Goal: Task Accomplishment & Management: Manage account settings

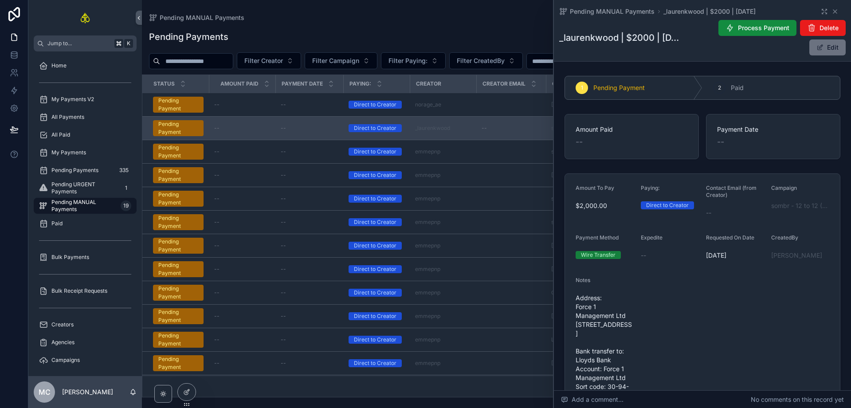
scroll to position [168, 0]
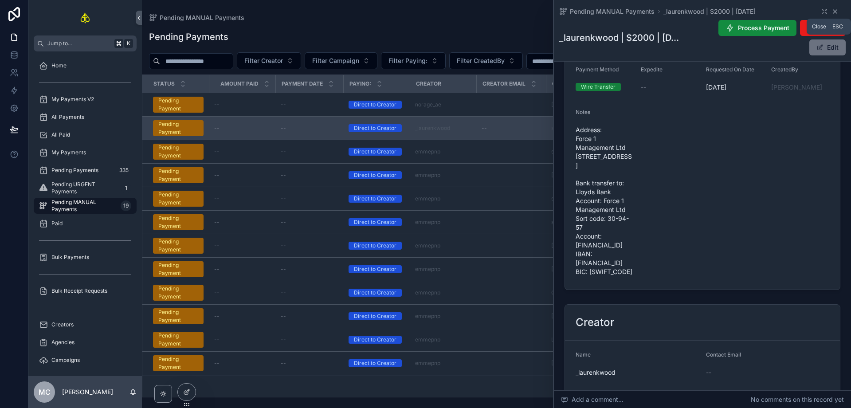
click at [832, 8] on icon "scrollable content" at bounding box center [835, 11] width 7 height 7
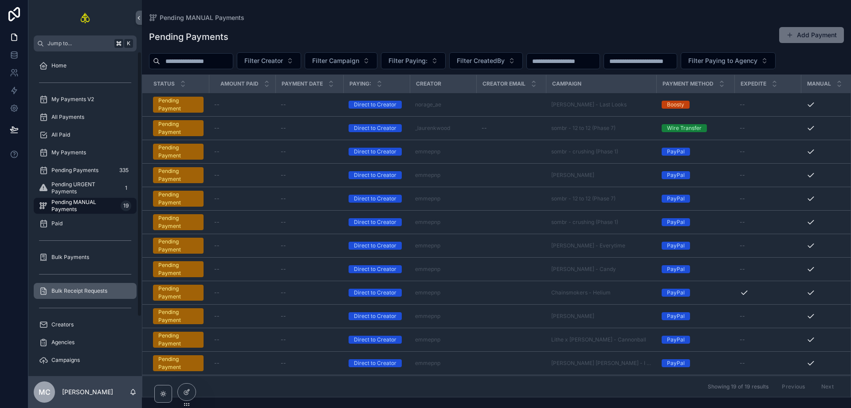
click at [95, 289] on span "Bulk Receipt Requests" at bounding box center [79, 290] width 56 height 7
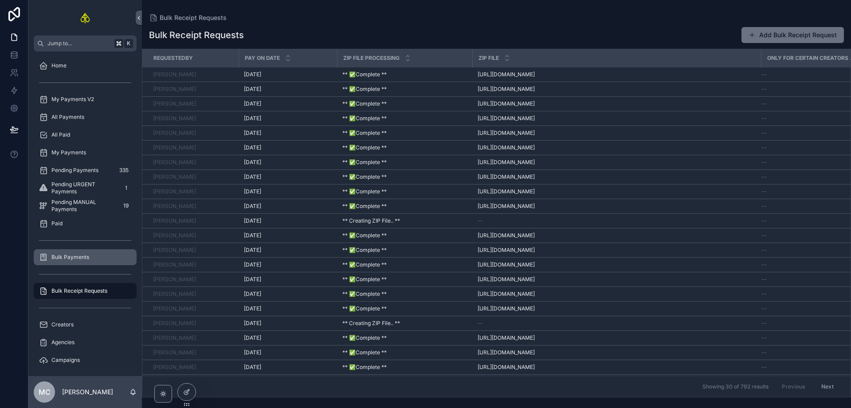
click at [95, 257] on div "Bulk Payments" at bounding box center [85, 257] width 92 height 14
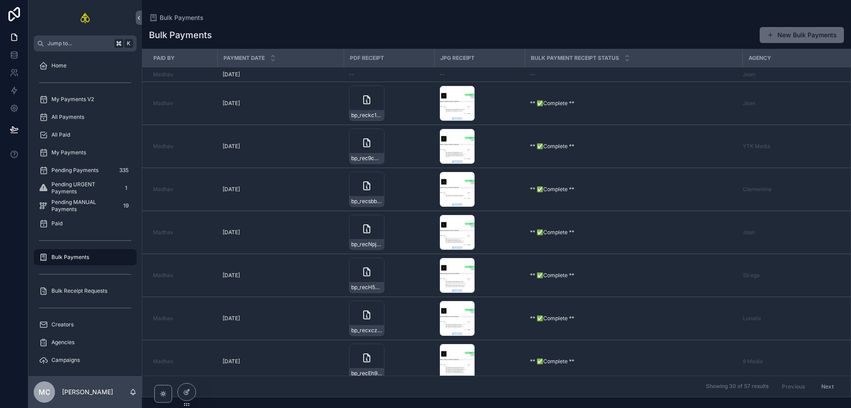
click at [794, 33] on button "New Bulk Payments" at bounding box center [802, 35] width 84 height 16
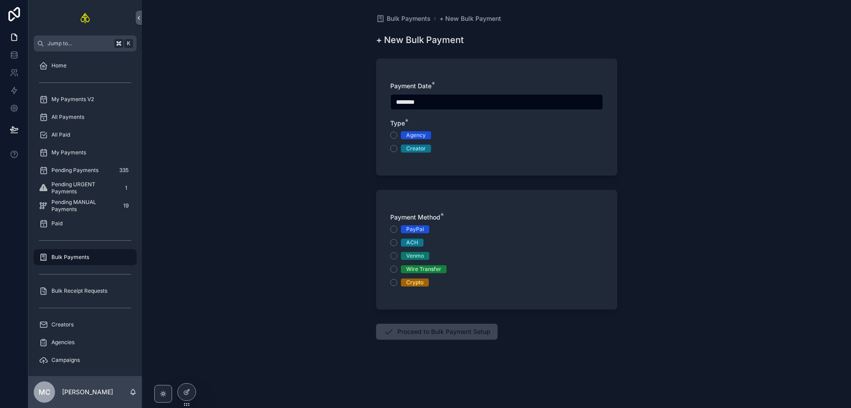
click at [418, 136] on div "Agency" at bounding box center [416, 135] width 20 height 8
click at [397, 136] on button "Agency" at bounding box center [393, 135] width 7 height 7
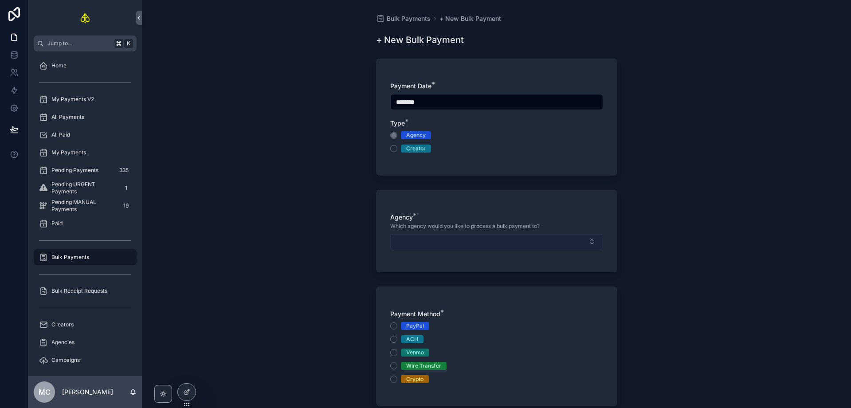
click at [433, 241] on button "Select Button" at bounding box center [496, 241] width 213 height 15
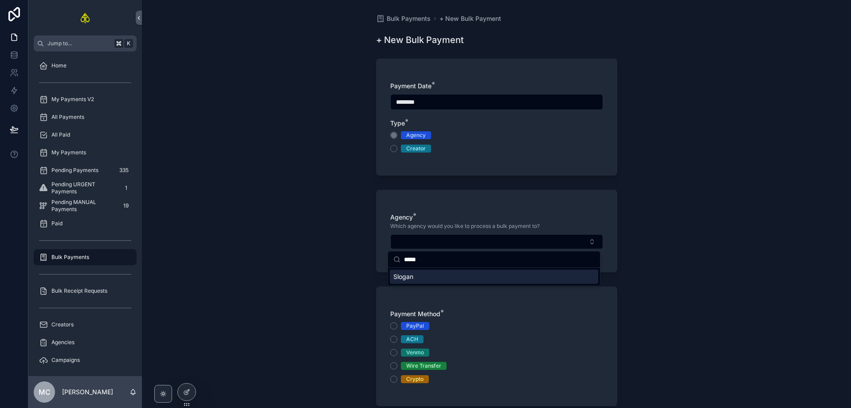
type input "*****"
click at [416, 280] on div "Slogan" at bounding box center [494, 277] width 208 height 14
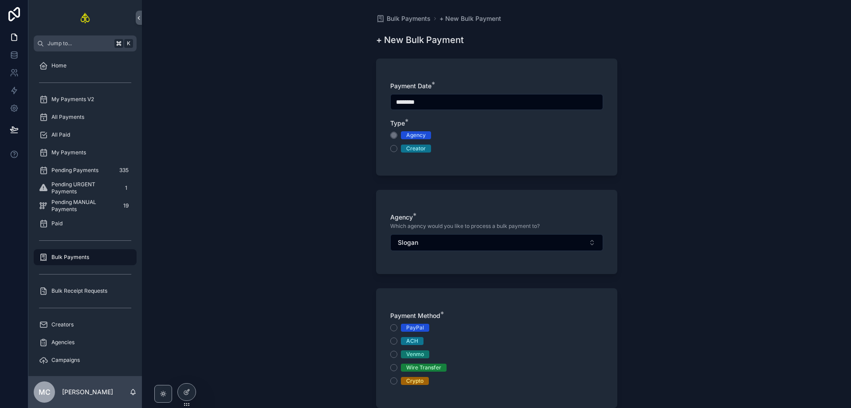
click at [424, 373] on div "PayPal ACH Venmo Wire Transfer Crypto" at bounding box center [496, 354] width 213 height 61
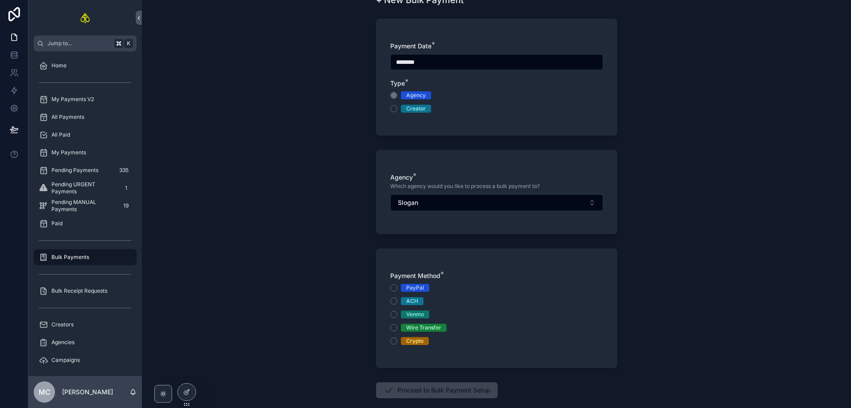
click at [414, 325] on div "Wire Transfer" at bounding box center [423, 328] width 35 height 8
click at [397, 325] on button "Wire Transfer" at bounding box center [393, 327] width 7 height 7
drag, startPoint x: 414, startPoint y: 326, endPoint x: 416, endPoint y: 342, distance: 15.6
click at [414, 328] on div "Wire Transfer" at bounding box center [423, 328] width 35 height 8
click at [397, 328] on button "Wire Transfer" at bounding box center [393, 327] width 7 height 7
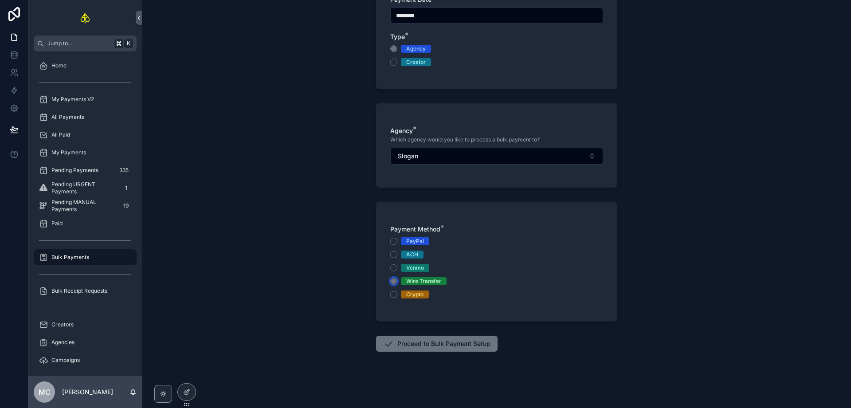
scroll to position [87, 0]
click at [425, 346] on button "Proceed to Bulk Payment Setup" at bounding box center [437, 343] width 122 height 16
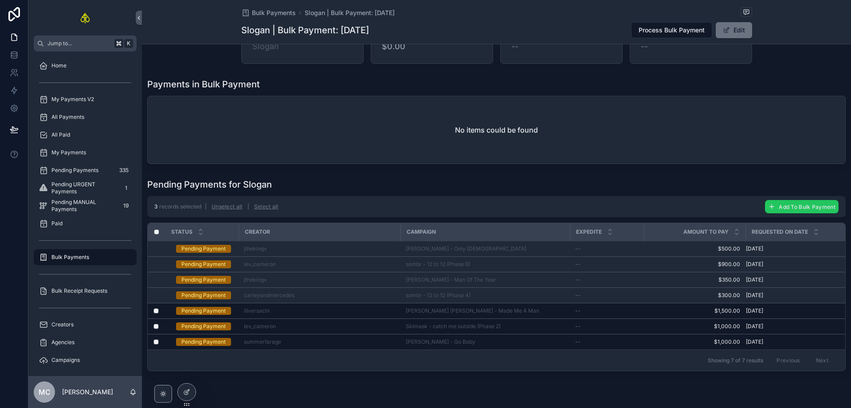
click at [785, 209] on span "Add To Bulk Payment" at bounding box center [807, 207] width 57 height 7
click at [829, 191] on icon "scrollable content" at bounding box center [829, 189] width 7 height 7
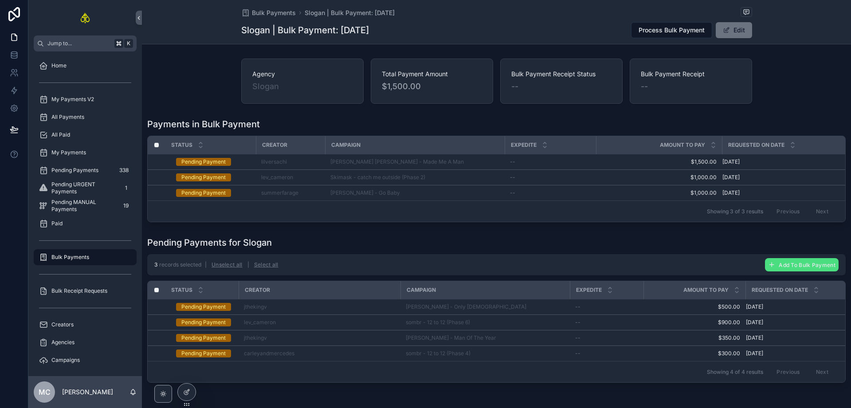
click at [455, 113] on div "Agency Slogan Total Payment Amount $1,500.00 Bulk Payment Receipt Status -- Bul…" at bounding box center [496, 220] width 709 height 331
click at [672, 30] on span "Process Bulk Payment" at bounding box center [672, 30] width 66 height 9
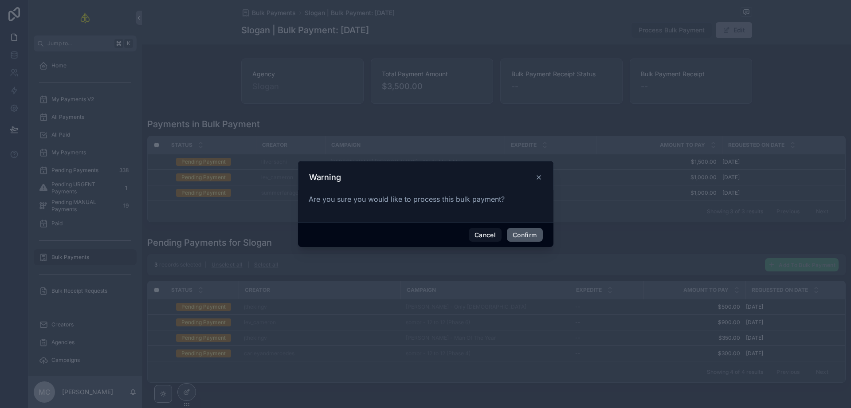
click at [523, 236] on button "Confirm" at bounding box center [524, 235] width 35 height 14
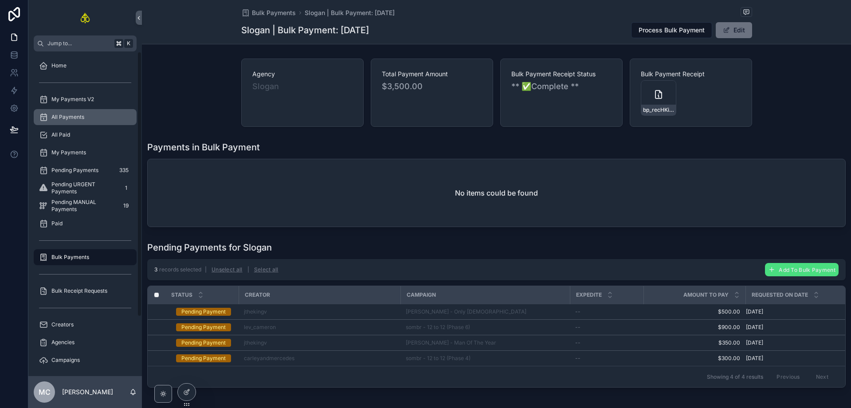
click at [91, 121] on div "All Payments" at bounding box center [85, 117] width 92 height 14
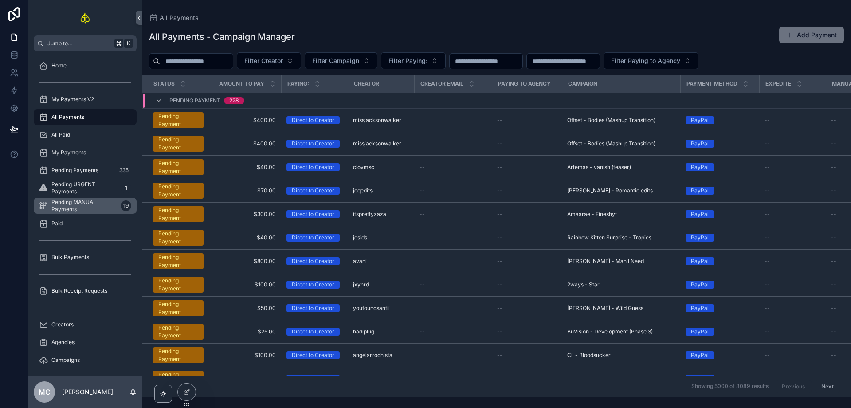
click at [80, 199] on span "Pending MANUAL Payments" at bounding box center [84, 206] width 66 height 14
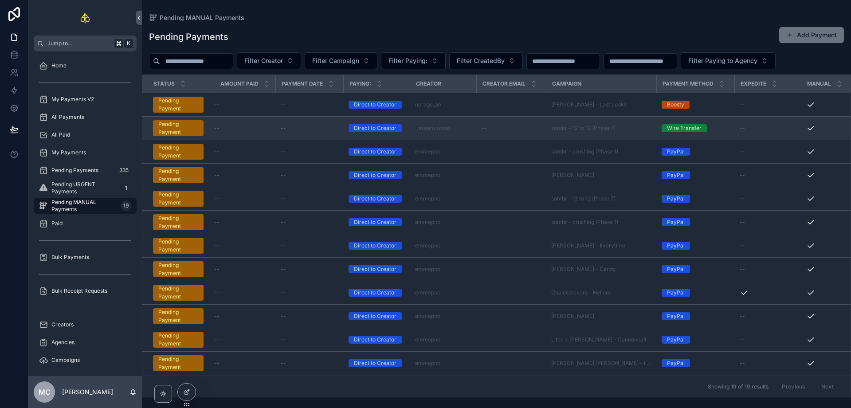
click at [503, 128] on div "--" at bounding box center [511, 128] width 59 height 7
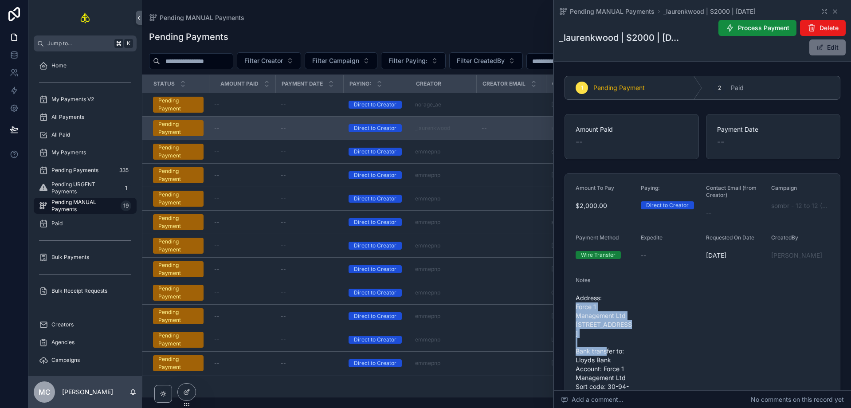
drag, startPoint x: 577, startPoint y: 306, endPoint x: 595, endPoint y: 343, distance: 41.5
click at [595, 343] on span "Address: Force 1 Management Ltd [STREET_ADDRESS] Bank transfer to: Lloyds Bank …" at bounding box center [605, 369] width 58 height 151
drag, startPoint x: 600, startPoint y: 345, endPoint x: 576, endPoint y: 307, distance: 44.8
click at [576, 307] on span "Address: Force 1 Management Ltd [STREET_ADDRESS] Bank transfer to: Lloyds Bank …" at bounding box center [605, 369] width 58 height 151
copy span "Force 1 Management Ltd [STREET_ADDRESS]"
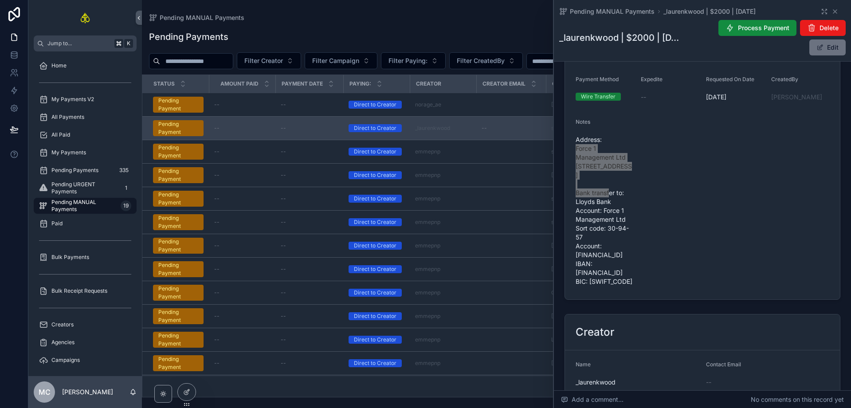
scroll to position [165, 0]
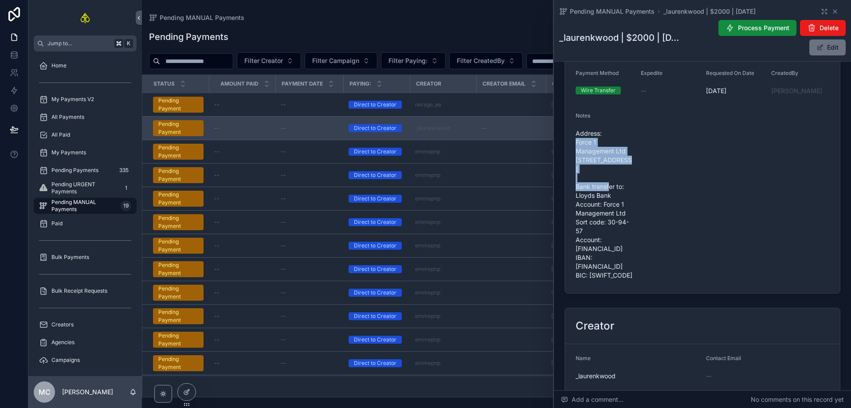
click at [580, 144] on span "Address: Force 1 Management Ltd [STREET_ADDRESS] Bank transfer to: Lloyds Bank …" at bounding box center [605, 204] width 58 height 151
drag, startPoint x: 576, startPoint y: 162, endPoint x: 634, endPoint y: 157, distance: 57.8
click at [634, 157] on form "Amount To Pay $2,000.00 Paying: Direct to Creator Contact Email (from Creator) …" at bounding box center [702, 151] width 275 height 284
copy span "[STREET_ADDRESS]"
click at [574, 165] on form "Amount To Pay $2,000.00 Paying: Direct to Creator Contact Email (from Creator) …" at bounding box center [702, 151] width 275 height 284
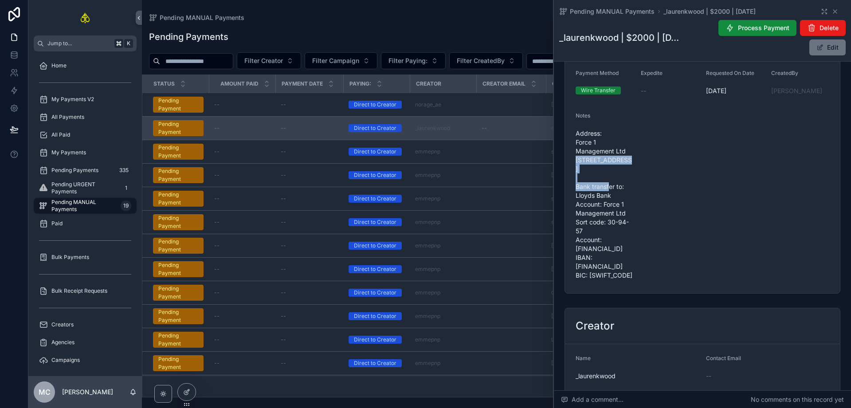
drag, startPoint x: 576, startPoint y: 160, endPoint x: 602, endPoint y: 179, distance: 32.4
click at [603, 179] on span "Address: Force 1 Management Ltd [STREET_ADDRESS] Bank transfer to: Lloyds Bank …" at bounding box center [605, 204] width 58 height 151
copy span "[STREET_ADDRESS]"
click at [610, 233] on span "Address: Force 1 Management Ltd [STREET_ADDRESS] Bank transfer to: Lloyds Bank …" at bounding box center [605, 204] width 58 height 151
click at [598, 195] on span "Address: Force 1 Management Ltd [STREET_ADDRESS] Bank transfer to: Lloyds Bank …" at bounding box center [605, 204] width 58 height 151
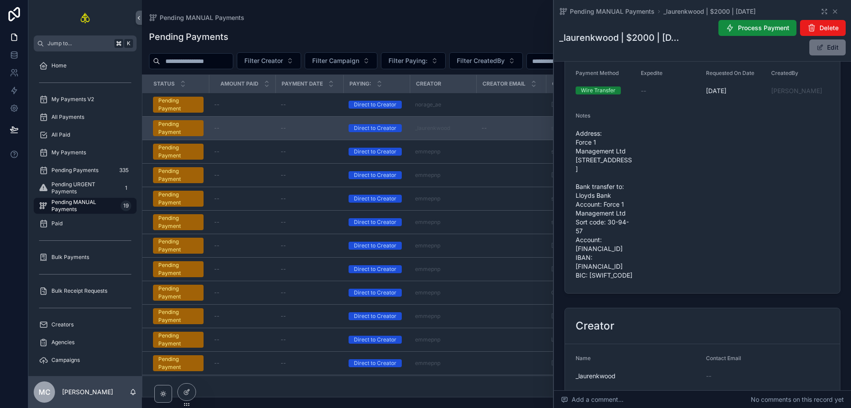
click at [590, 239] on span "Address: Force 1 Management Ltd [STREET_ADDRESS] Bank transfer to: Lloyds Bank …" at bounding box center [605, 204] width 58 height 151
click at [594, 273] on span "Address: Force 1 Management Ltd [STREET_ADDRESS] Bank transfer to: Lloyds Bank …" at bounding box center [605, 204] width 58 height 151
click at [598, 280] on span "Address: Force 1 Management Ltd [STREET_ADDRESS] Bank transfer to: Lloyds Bank …" at bounding box center [605, 204] width 58 height 151
drag, startPoint x: 638, startPoint y: 292, endPoint x: 629, endPoint y: 296, distance: 10.0
click at [639, 292] on form "Amount To Pay $2,000.00 Paying: Direct to Creator Contact Email (from Creator) …" at bounding box center [702, 151] width 275 height 284
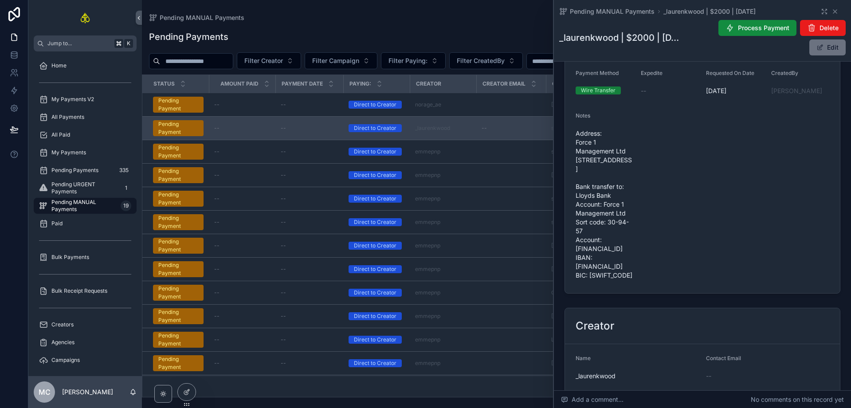
click at [616, 283] on div "Address: Force 1 Management Ltd [STREET_ADDRESS] Bank transfer to: Lloyds Bank …" at bounding box center [605, 204] width 58 height 156
click at [604, 223] on span "Address: Force 1 Management Ltd [STREET_ADDRESS] Bank transfer to: Lloyds Bank …" at bounding box center [605, 204] width 58 height 151
drag, startPoint x: 587, startPoint y: 195, endPoint x: 586, endPoint y: 201, distance: 6.4
click at [587, 195] on span "Address: Force 1 Management Ltd [STREET_ADDRESS] Bank transfer to: Lloyds Bank …" at bounding box center [605, 204] width 58 height 151
drag, startPoint x: 584, startPoint y: 206, endPoint x: 604, endPoint y: 242, distance: 40.9
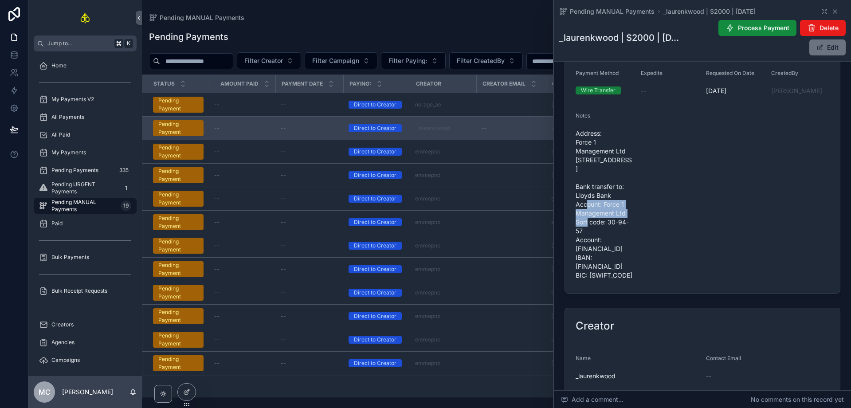
click at [598, 224] on span "Address: Force 1 Management Ltd [STREET_ADDRESS] Bank transfer to: Lloyds Bank …" at bounding box center [605, 204] width 58 height 151
click at [606, 248] on span "Address: Force 1 Management Ltd [STREET_ADDRESS] Bank transfer to: Lloyds Bank …" at bounding box center [605, 204] width 58 height 151
drag, startPoint x: 575, startPoint y: 203, endPoint x: 612, endPoint y: 208, distance: 37.1
click at [612, 208] on form "Amount To Pay $2,000.00 Paying: Direct to Creator Contact Email (from Creator) …" at bounding box center [702, 151] width 275 height 284
copy span "Lloyds Bank"
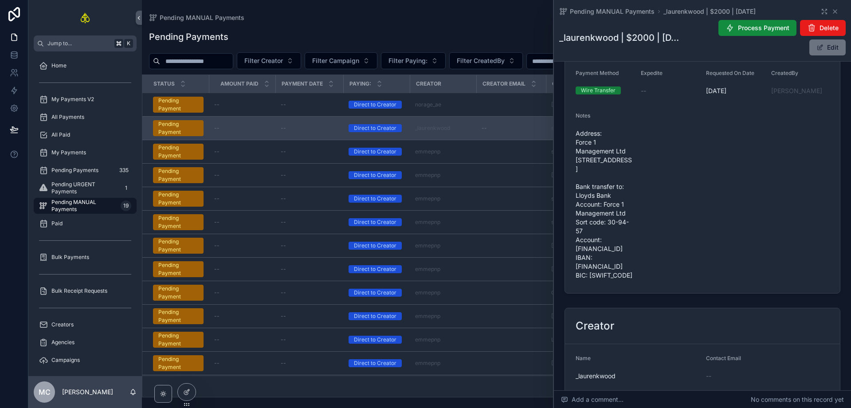
click at [619, 201] on span "Address: Force 1 Management Ltd [STREET_ADDRESS] Bank transfer to: Lloyds Bank …" at bounding box center [605, 204] width 58 height 151
drag, startPoint x: 577, startPoint y: 205, endPoint x: 634, endPoint y: 292, distance: 104.7
click at [634, 292] on form "Amount To Pay $2,000.00 Paying: Direct to Creator Contact Email (from Creator) …" at bounding box center [702, 151] width 275 height 284
copy span "Lloyds Bank Account: Force 1 Management Ltd Sort code: 30-94-57 Account: [FINAN…"
click at [632, 269] on span "Address: Force 1 Management Ltd [STREET_ADDRESS] Bank transfer to: Lloyds Bank …" at bounding box center [605, 204] width 58 height 151
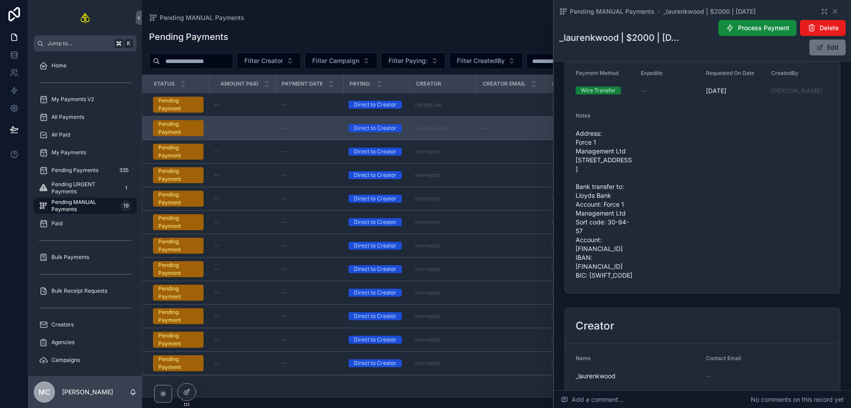
drag, startPoint x: 590, startPoint y: 293, endPoint x: 634, endPoint y: 294, distance: 44.4
click at [634, 293] on form "Amount To Pay $2,000.00 Paying: Direct to Creator Contact Email (from Creator) …" at bounding box center [702, 151] width 275 height 284
copy span "LOYDGB21158"
click at [591, 279] on span "Address: Force 1 Management Ltd [STREET_ADDRESS] Bank transfer to: Lloyds Bank …" at bounding box center [605, 204] width 58 height 151
copy span "[FINANCIAL_ID]"
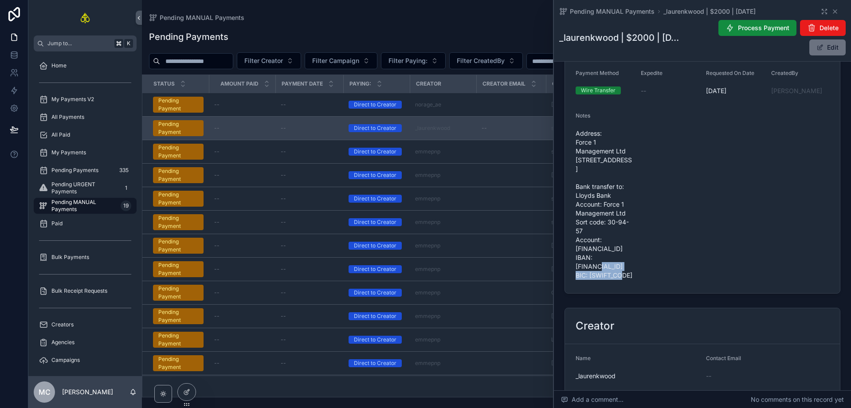
drag, startPoint x: 577, startPoint y: 276, endPoint x: 609, endPoint y: 283, distance: 33.1
click at [609, 280] on span "Address: Force 1 Management Ltd [STREET_ADDRESS] Bank transfer to: Lloyds Bank …" at bounding box center [605, 204] width 58 height 151
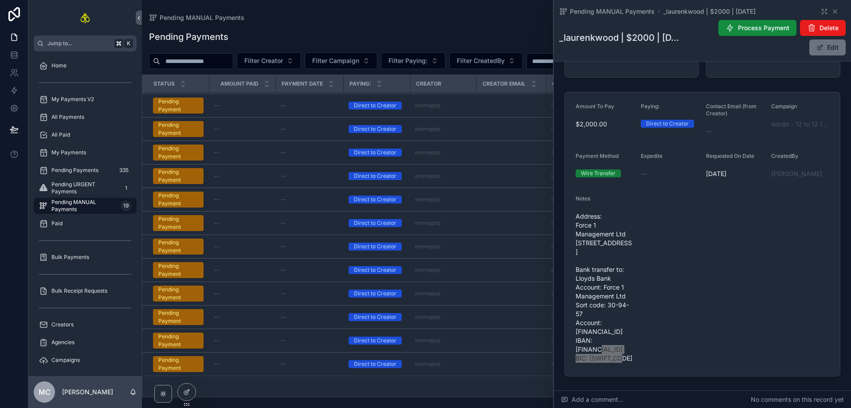
scroll to position [0, 0]
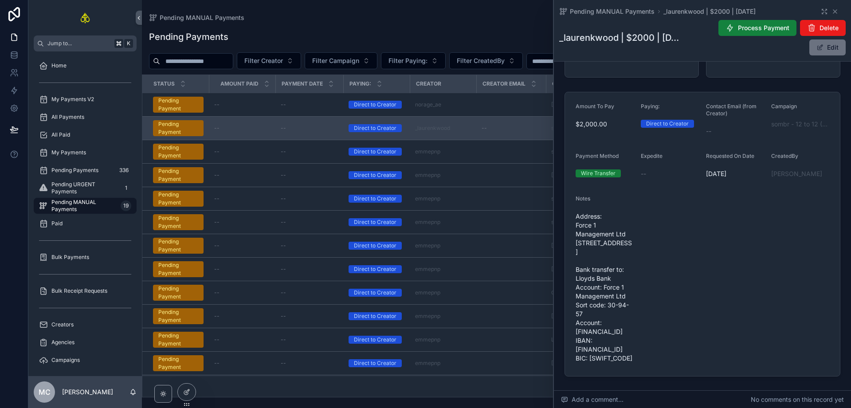
click at [744, 28] on span "Process Payment" at bounding box center [763, 28] width 51 height 9
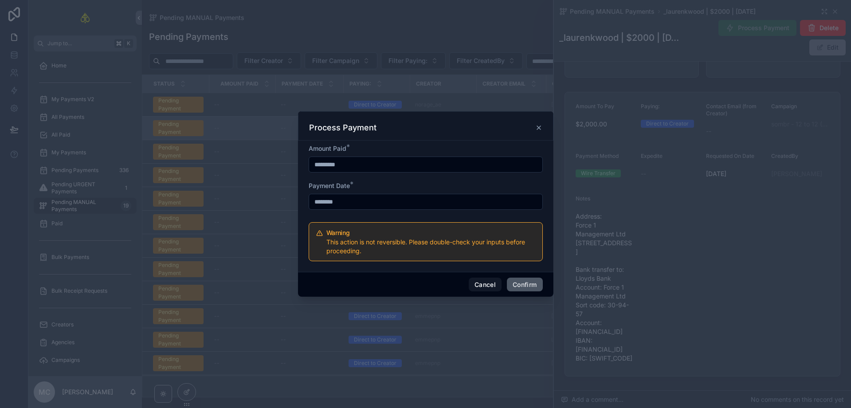
click at [524, 287] on button "Confirm" at bounding box center [524, 285] width 35 height 14
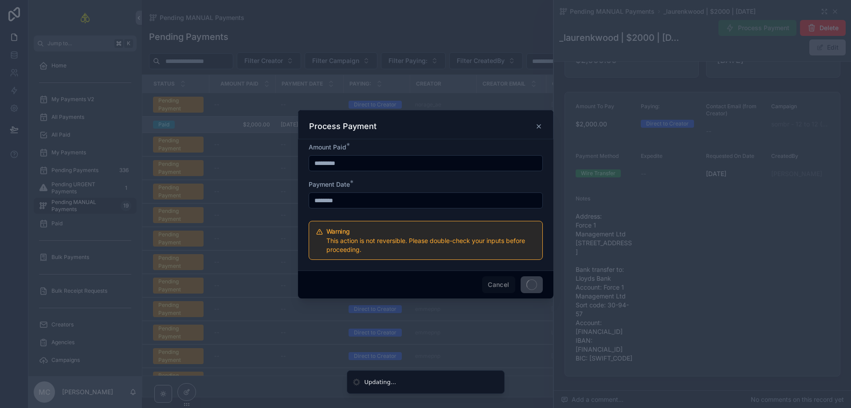
scroll to position [62, 0]
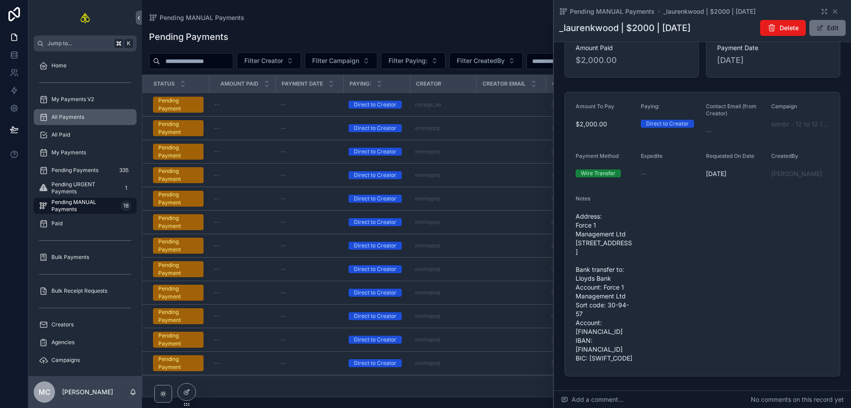
click at [82, 124] on link "All Payments" at bounding box center [85, 117] width 103 height 16
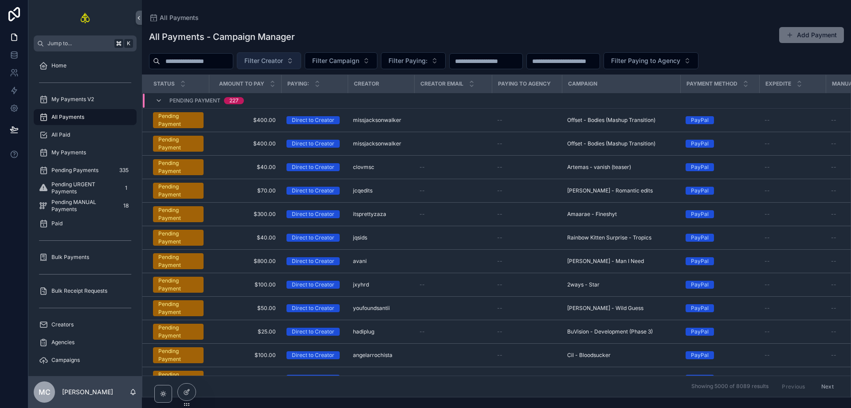
click at [274, 58] on span "Filter Creator" at bounding box center [263, 60] width 39 height 9
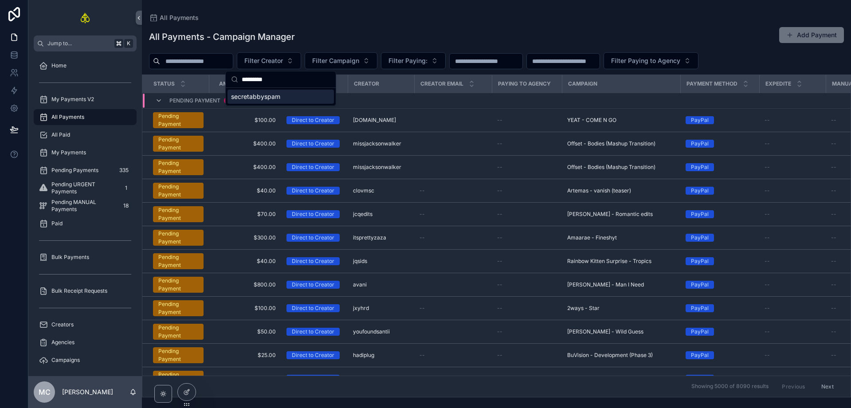
type input "*********"
click at [283, 96] on div "secretabbyspam" at bounding box center [281, 97] width 106 height 14
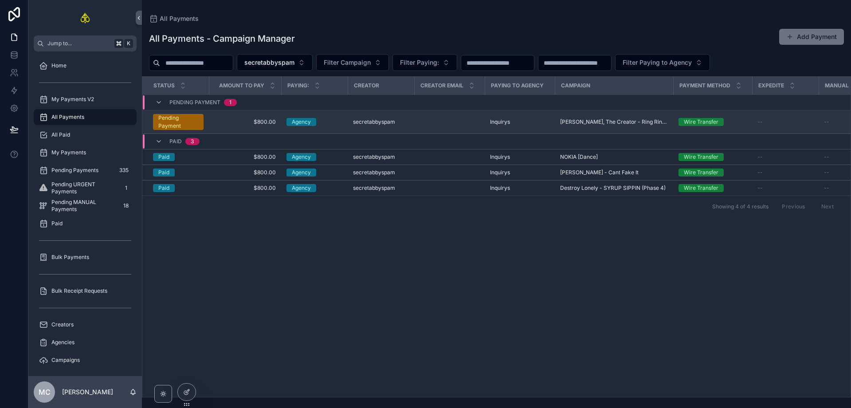
click at [233, 122] on span "$800.00" at bounding box center [245, 121] width 62 height 7
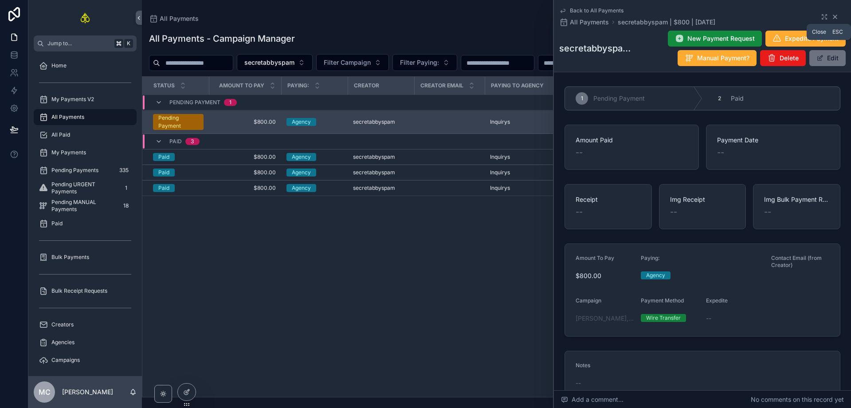
click at [834, 17] on icon "scrollable content" at bounding box center [836, 17] width 4 height 4
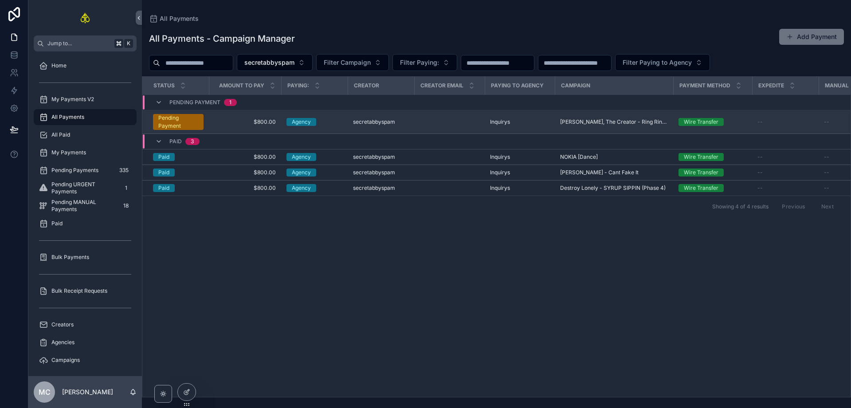
click at [245, 123] on span "$800.00" at bounding box center [245, 121] width 62 height 7
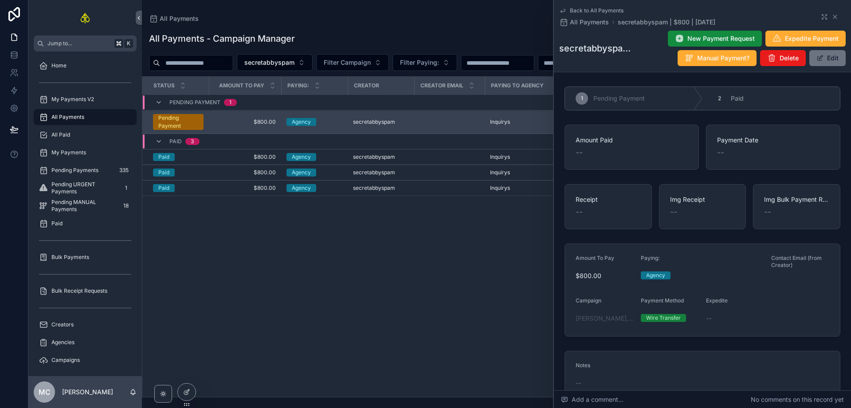
click at [230, 278] on div "Status Amount To Pay Paying: Creator Creator Email Paying to Agency Campaign Pa…" at bounding box center [496, 237] width 708 height 320
click at [833, 16] on icon "scrollable content" at bounding box center [835, 16] width 7 height 7
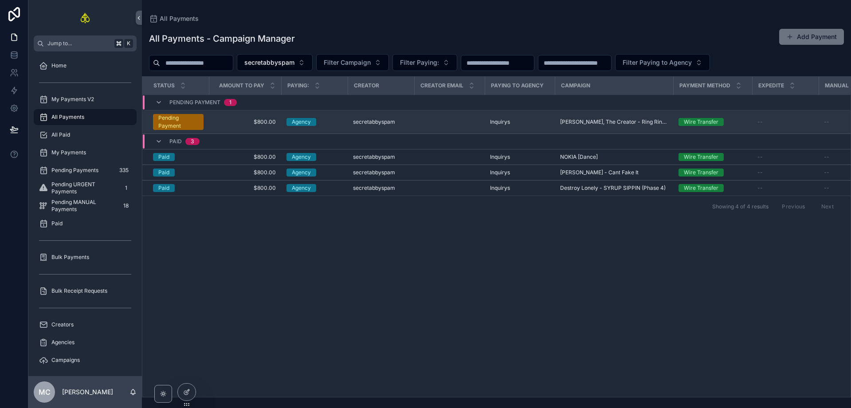
click at [220, 122] on span "$800.00" at bounding box center [245, 121] width 62 height 7
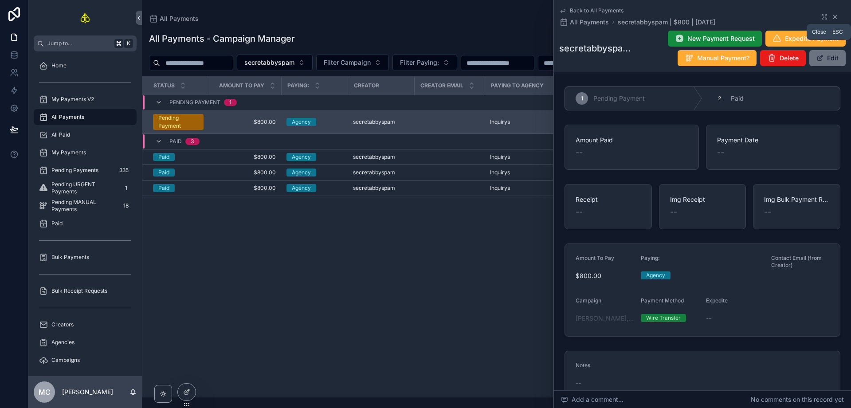
click at [832, 17] on icon "scrollable content" at bounding box center [835, 16] width 7 height 7
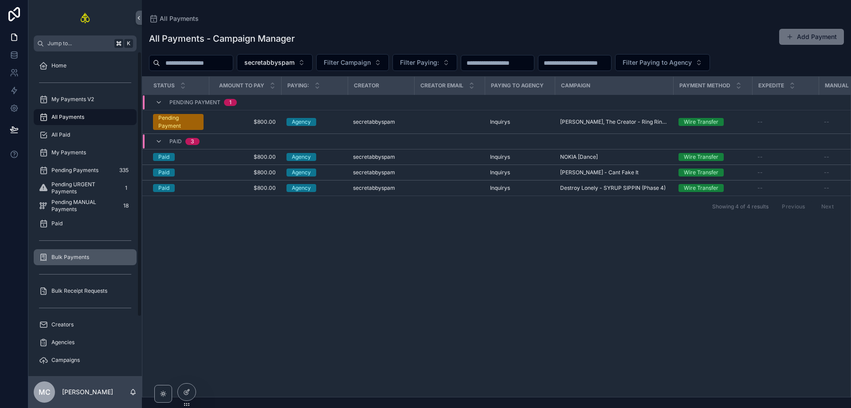
click at [71, 257] on span "Bulk Payments" at bounding box center [70, 257] width 38 height 7
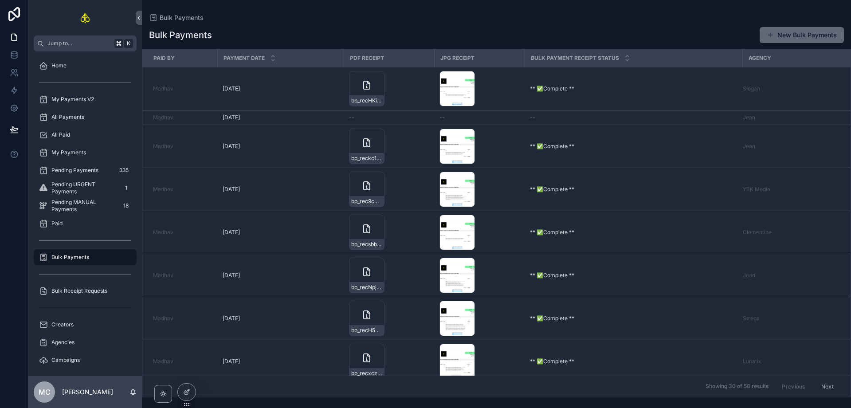
click at [777, 31] on button "New Bulk Payments" at bounding box center [802, 35] width 84 height 16
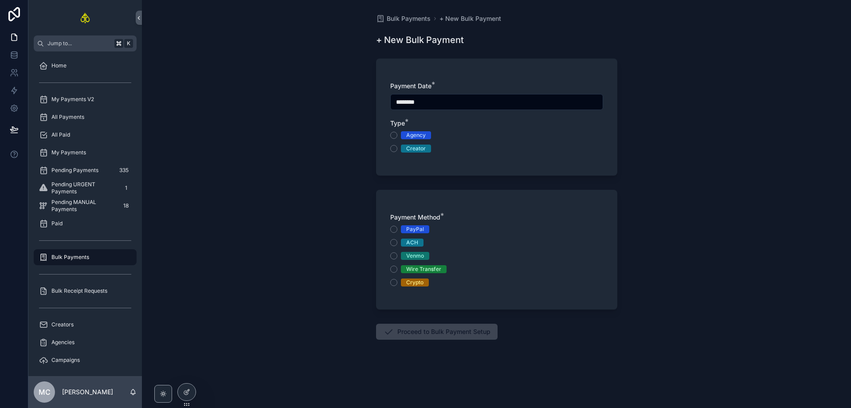
click at [419, 135] on div "Agency" at bounding box center [416, 135] width 20 height 8
click at [397, 135] on button "Agency" at bounding box center [393, 135] width 7 height 7
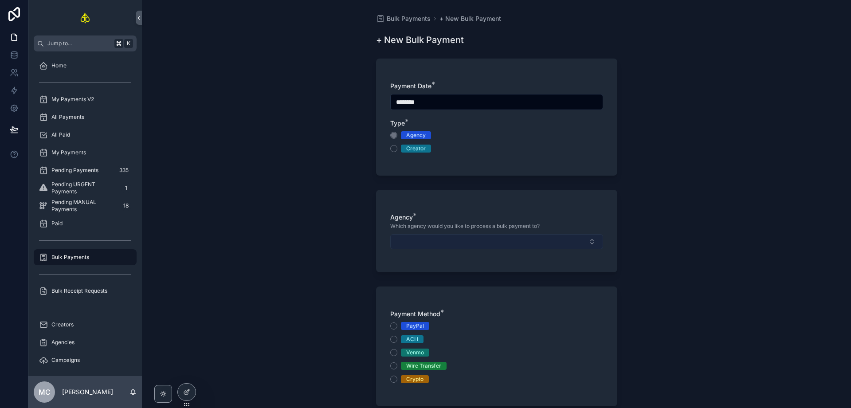
click at [430, 239] on button "Select Button" at bounding box center [496, 241] width 213 height 15
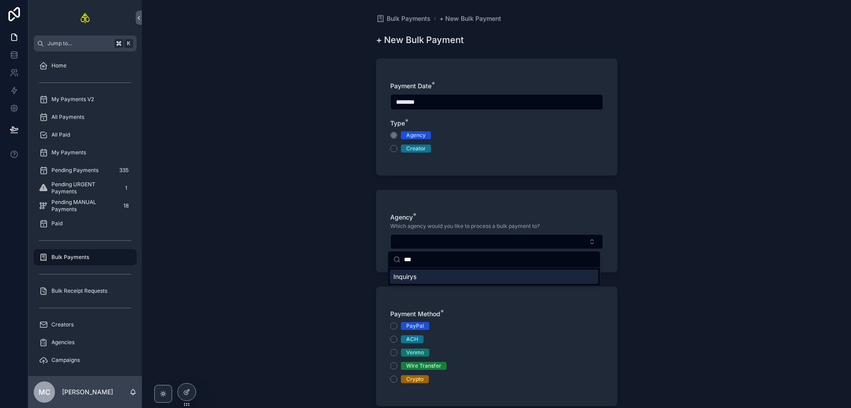
type input "***"
click at [417, 277] on div "Inquirys" at bounding box center [494, 277] width 208 height 14
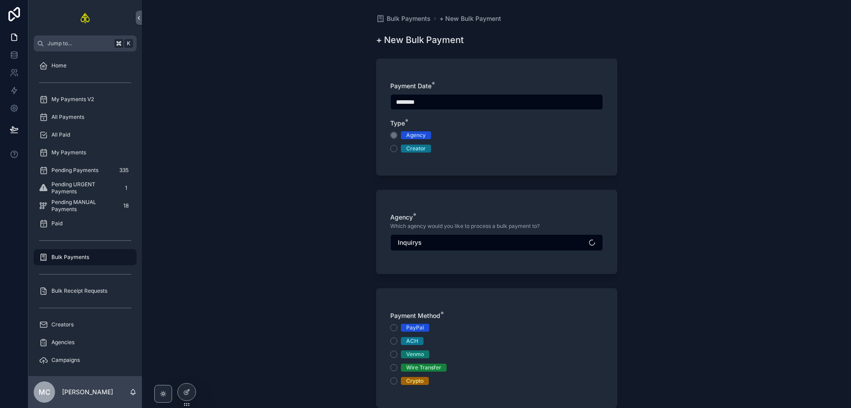
click at [416, 370] on div "Wire Transfer" at bounding box center [423, 368] width 35 height 8
click at [397, 370] on button "Wire Transfer" at bounding box center [393, 367] width 7 height 7
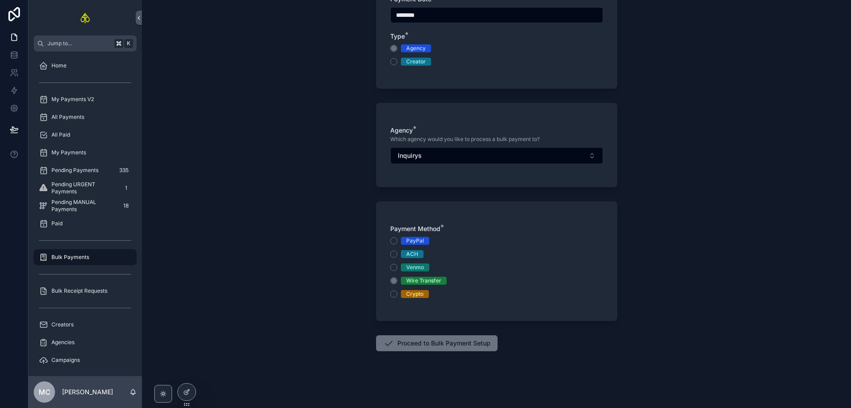
click at [437, 334] on form "Payment Date * ******** Type * Agency Creator Agency * Which agency would you l…" at bounding box center [496, 187] width 241 height 442
click at [438, 345] on button "Proceed to Bulk Payment Setup" at bounding box center [437, 343] width 122 height 16
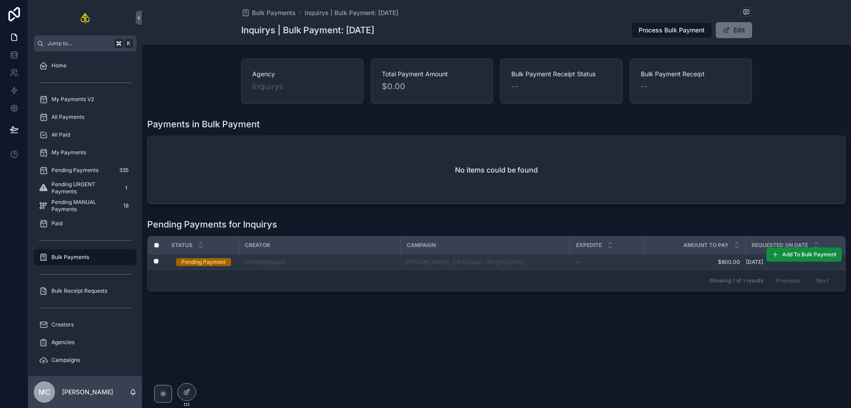
click at [153, 264] on label "scrollable content" at bounding box center [150, 262] width 5 height 7
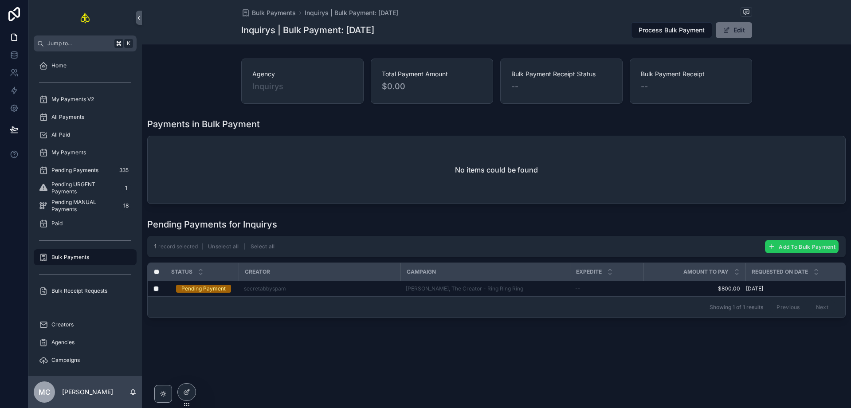
click at [790, 241] on button "Add To Bulk Payment" at bounding box center [802, 246] width 74 height 13
click at [827, 229] on icon "scrollable content" at bounding box center [829, 229] width 7 height 7
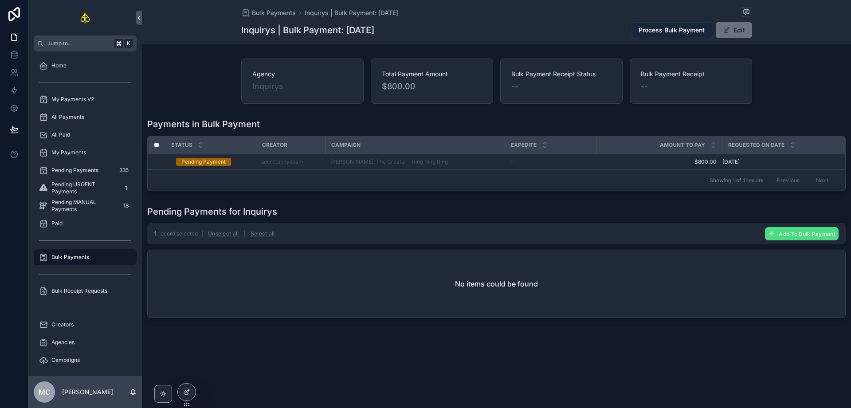
click at [675, 34] on span "Process Bulk Payment" at bounding box center [672, 30] width 66 height 9
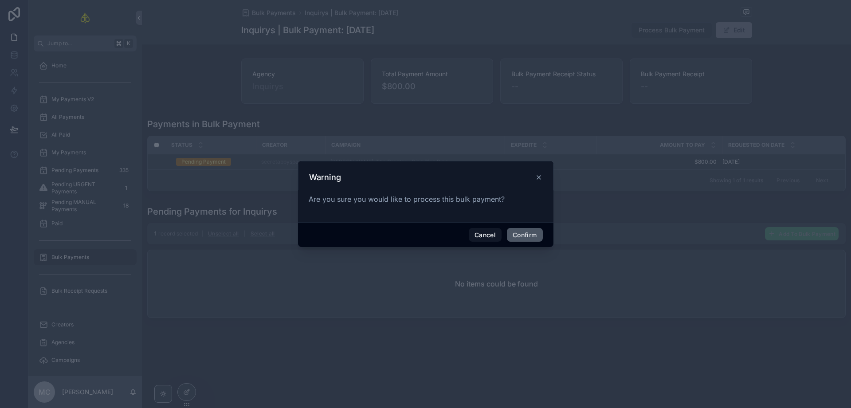
click at [521, 230] on button "Confirm" at bounding box center [524, 235] width 35 height 14
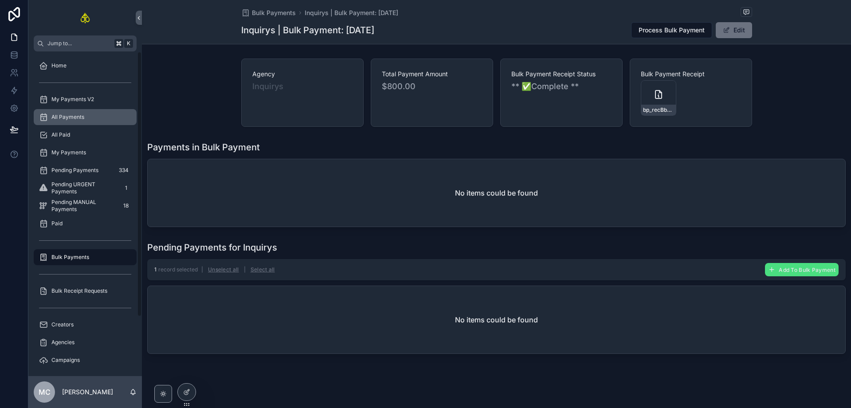
click at [87, 121] on div "All Payments" at bounding box center [85, 117] width 92 height 14
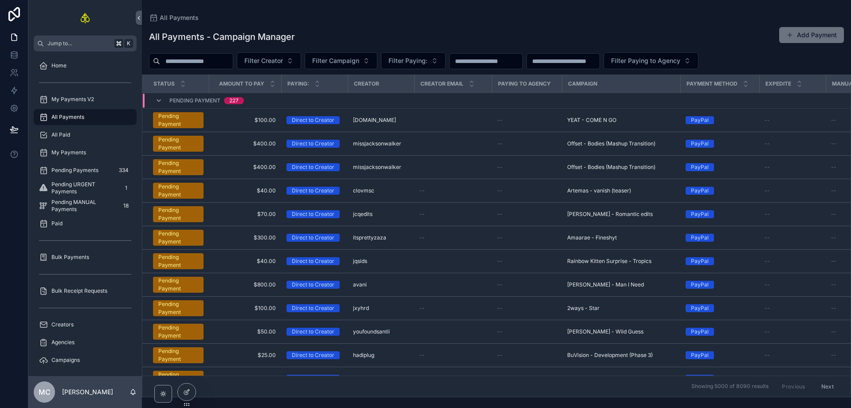
click at [628, 32] on div "All Payments - Campaign Manager Add Payment" at bounding box center [496, 37] width 695 height 20
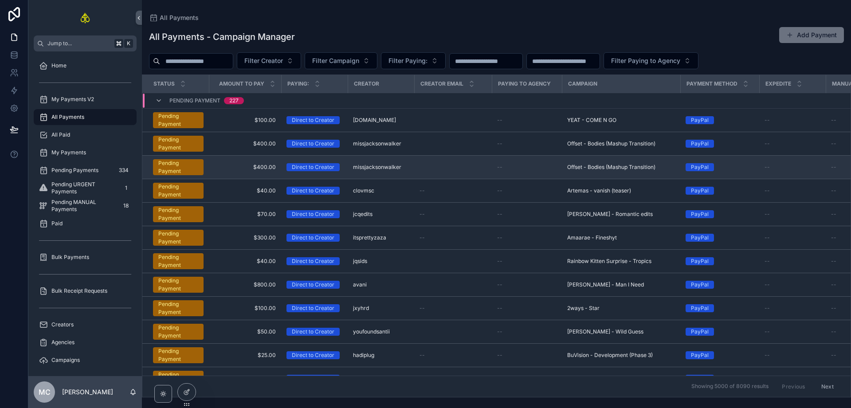
click at [232, 165] on span "$400.00" at bounding box center [245, 167] width 62 height 7
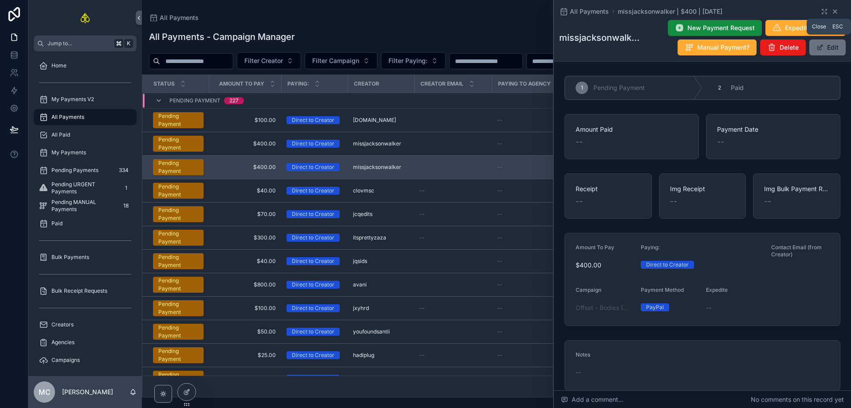
click at [833, 12] on icon "scrollable content" at bounding box center [835, 11] width 7 height 7
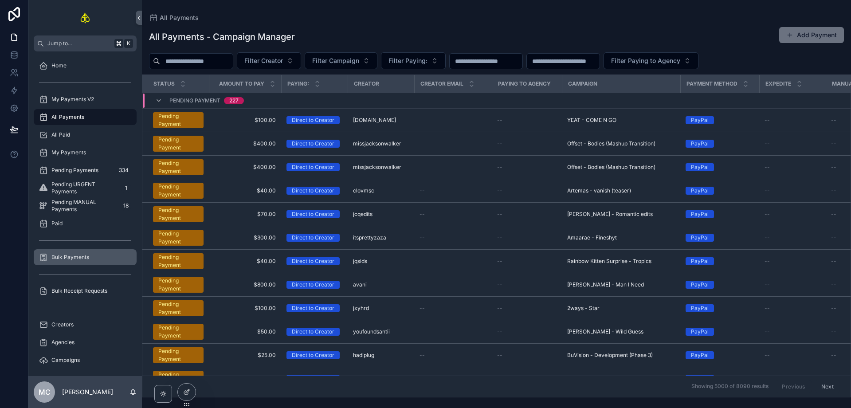
click at [95, 252] on div "Bulk Payments" at bounding box center [85, 257] width 92 height 14
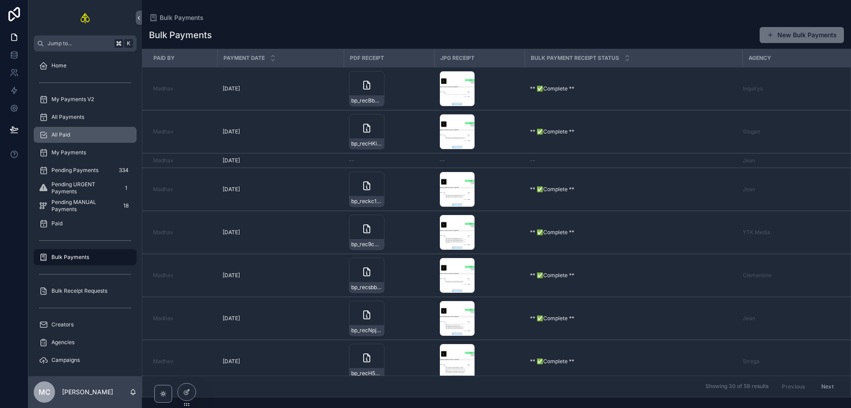
click at [74, 137] on div "All Paid" at bounding box center [85, 135] width 92 height 14
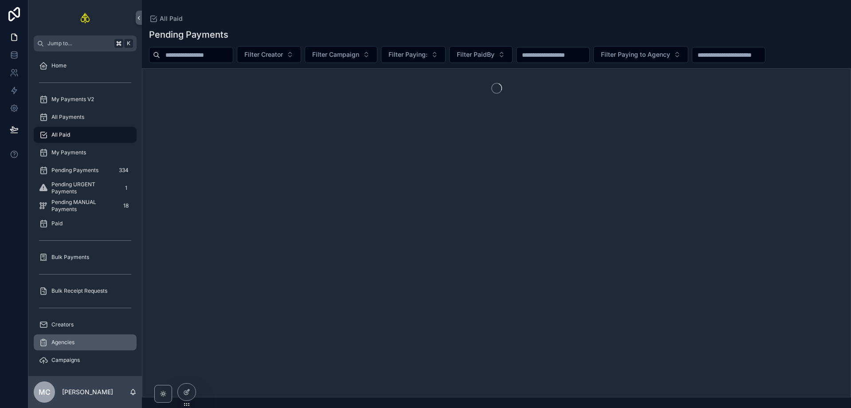
click at [95, 338] on div "Agencies" at bounding box center [85, 342] width 92 height 14
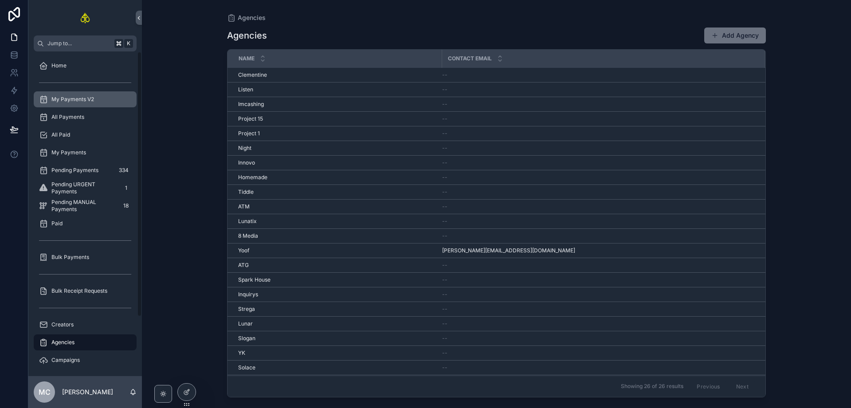
click at [78, 94] on div "My Payments V2" at bounding box center [85, 99] width 92 height 14
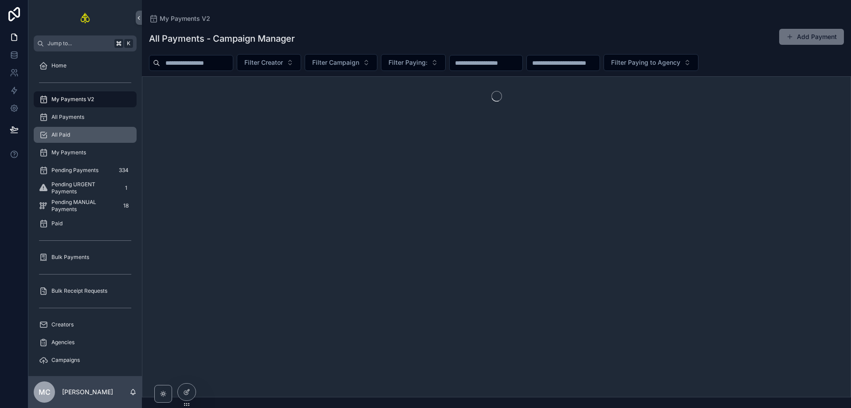
click at [81, 132] on div "All Paid" at bounding box center [85, 135] width 92 height 14
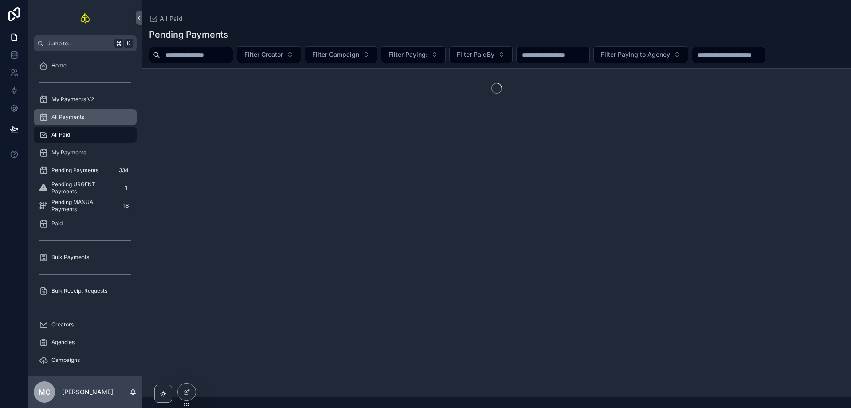
click at [81, 123] on div "All Payments" at bounding box center [85, 117] width 92 height 14
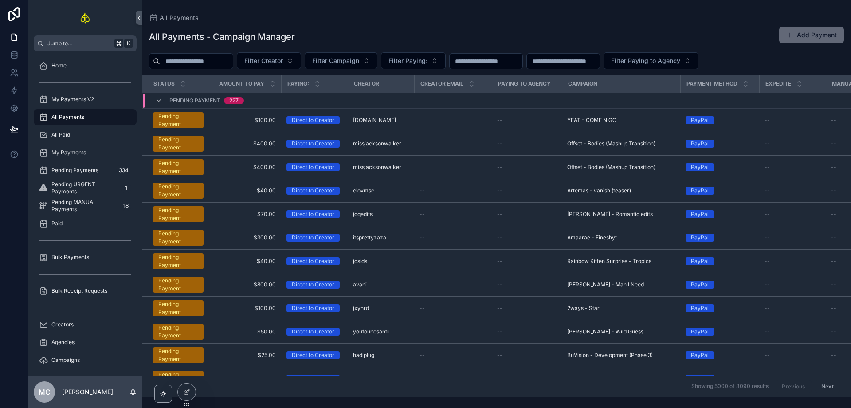
click at [803, 36] on button "Add Payment" at bounding box center [811, 35] width 65 height 16
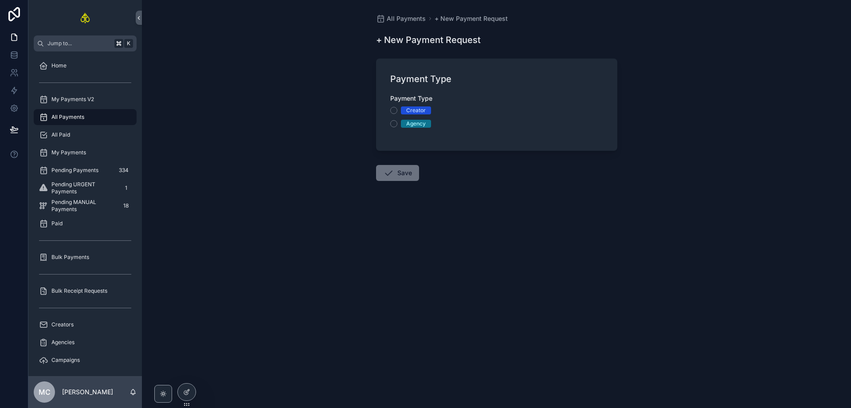
click at [424, 109] on div "Creator" at bounding box center [416, 110] width 20 height 8
click at [397, 109] on button "Creator" at bounding box center [393, 110] width 7 height 7
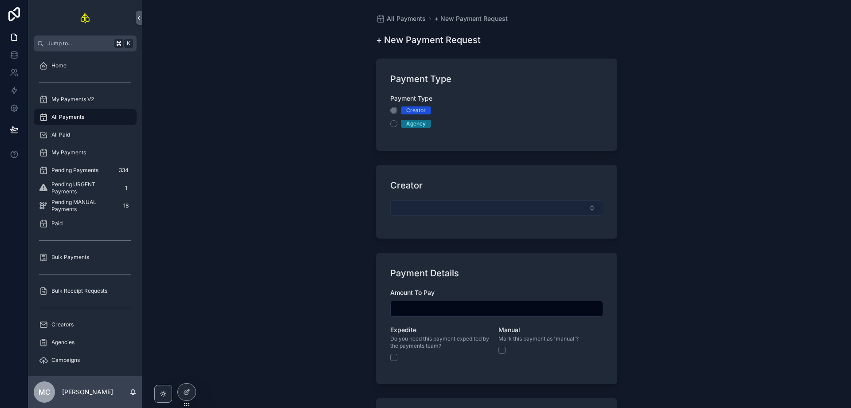
click at [423, 203] on button "Select Button" at bounding box center [496, 208] width 213 height 15
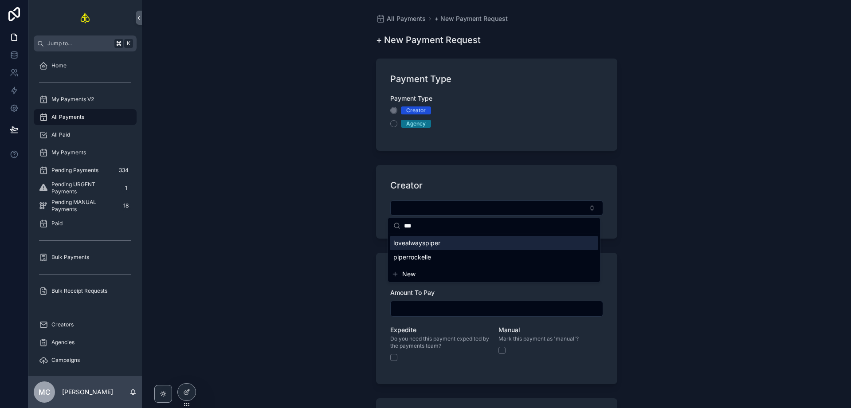
type input "***"
click at [438, 243] on span "lovealwayspiper" at bounding box center [416, 243] width 47 height 9
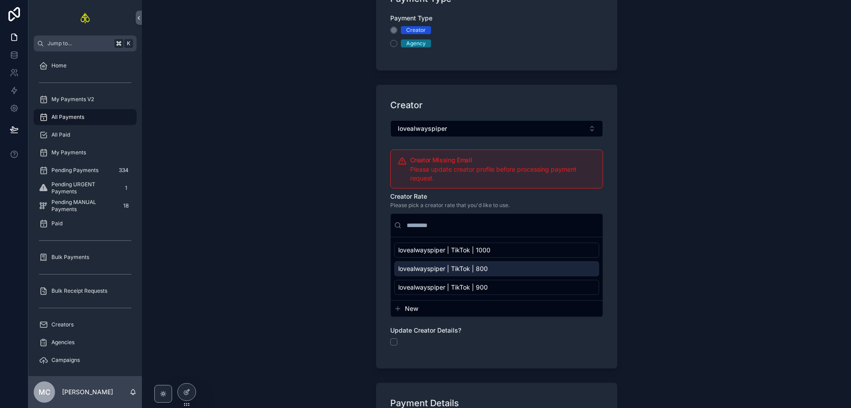
scroll to position [82, 0]
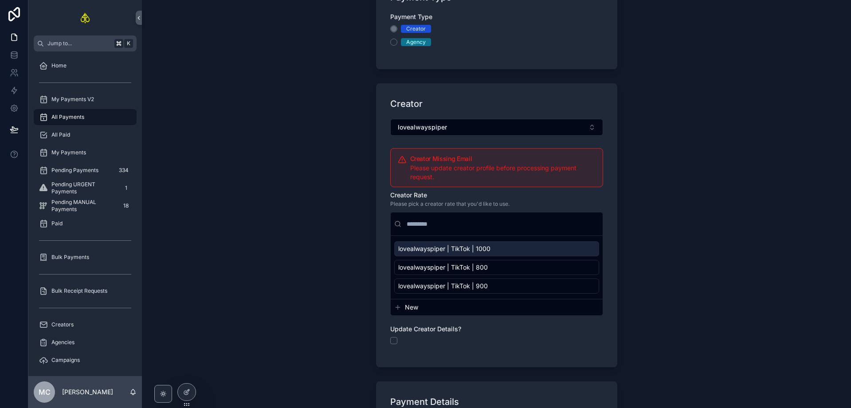
click at [482, 250] on span "lovealwayspiper | TikTok | 1000" at bounding box center [444, 248] width 92 height 9
type input "*********"
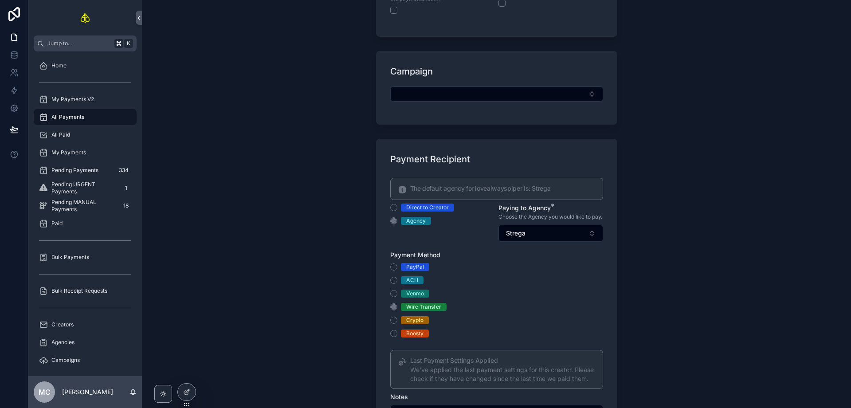
scroll to position [577, 0]
click at [707, 269] on div "All Payments + New Payment Request + New Payment Request Payment Type Payment T…" at bounding box center [496, 204] width 709 height 408
click at [223, 131] on div "All Payments + New Payment Request + New Payment Request Payment Type Payment T…" at bounding box center [496, 204] width 709 height 408
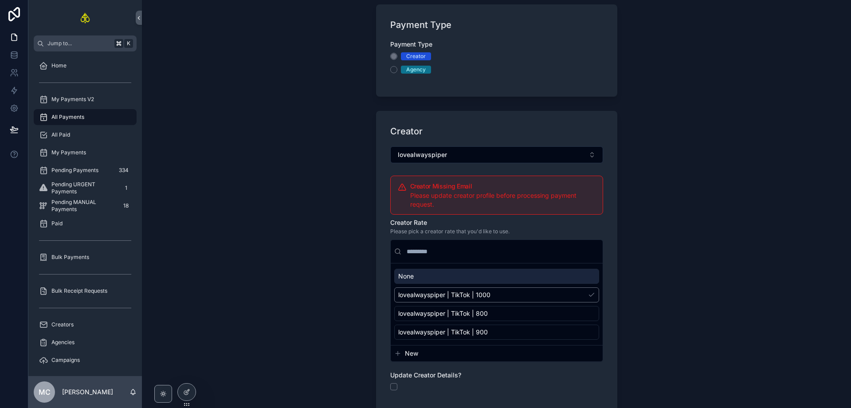
scroll to position [0, 0]
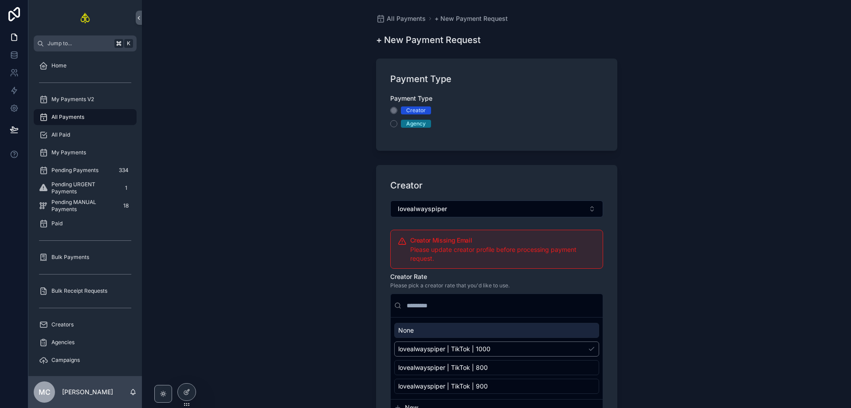
click at [699, 216] on div "All Payments + New Payment Request + New Payment Request Payment Type Payment T…" at bounding box center [496, 204] width 709 height 408
click at [755, 175] on div "All Payments + New Payment Request + New Payment Request Payment Type Payment T…" at bounding box center [496, 204] width 709 height 408
click at [787, 144] on div "All Payments + New Payment Request + New Payment Request Payment Type Payment T…" at bounding box center [496, 204] width 709 height 408
click at [78, 118] on span "All Payments" at bounding box center [67, 117] width 33 height 7
